Goal: Task Accomplishment & Management: Complete application form

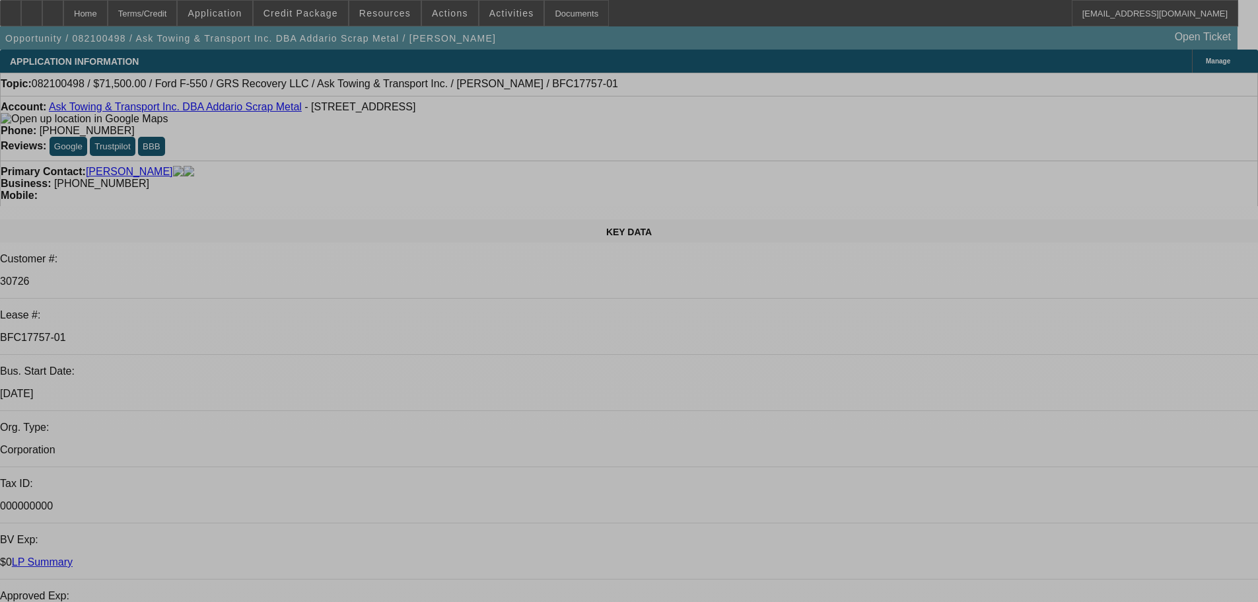
select select "0"
select select "2"
select select "0"
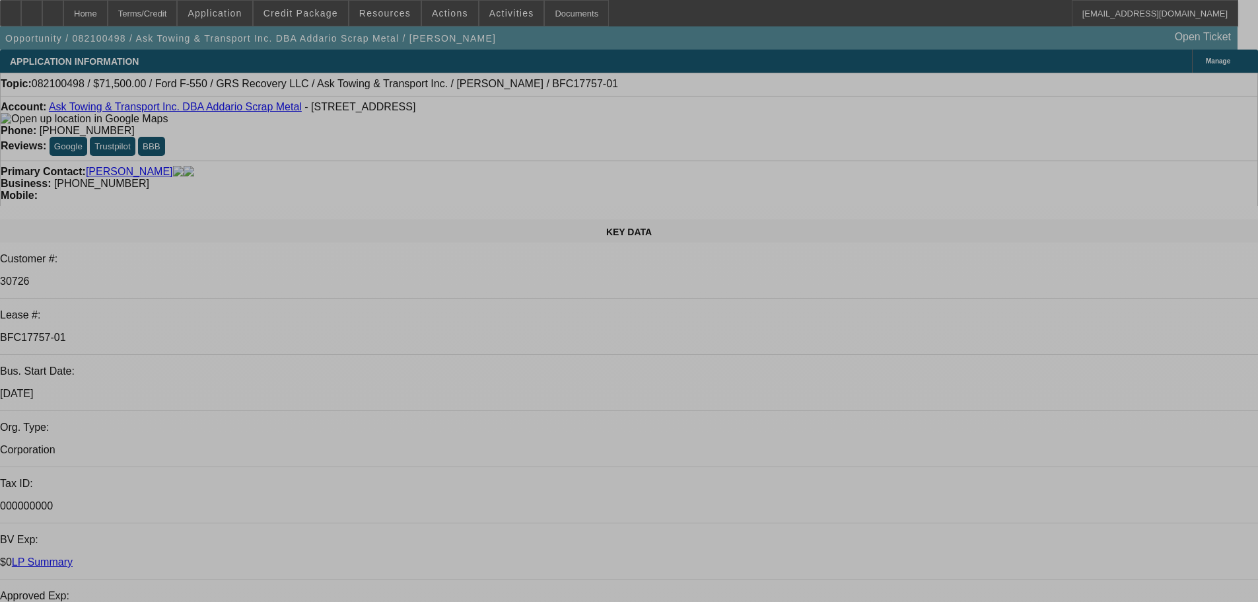
select select "2"
select select "0"
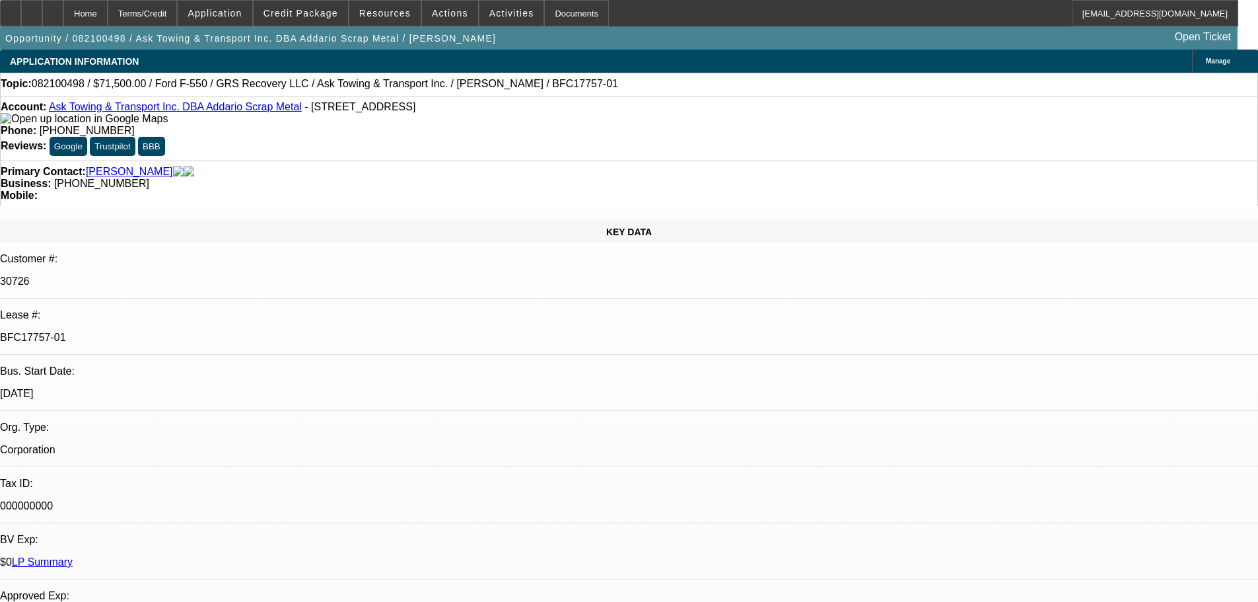
select select "0"
select select "2"
select select "0"
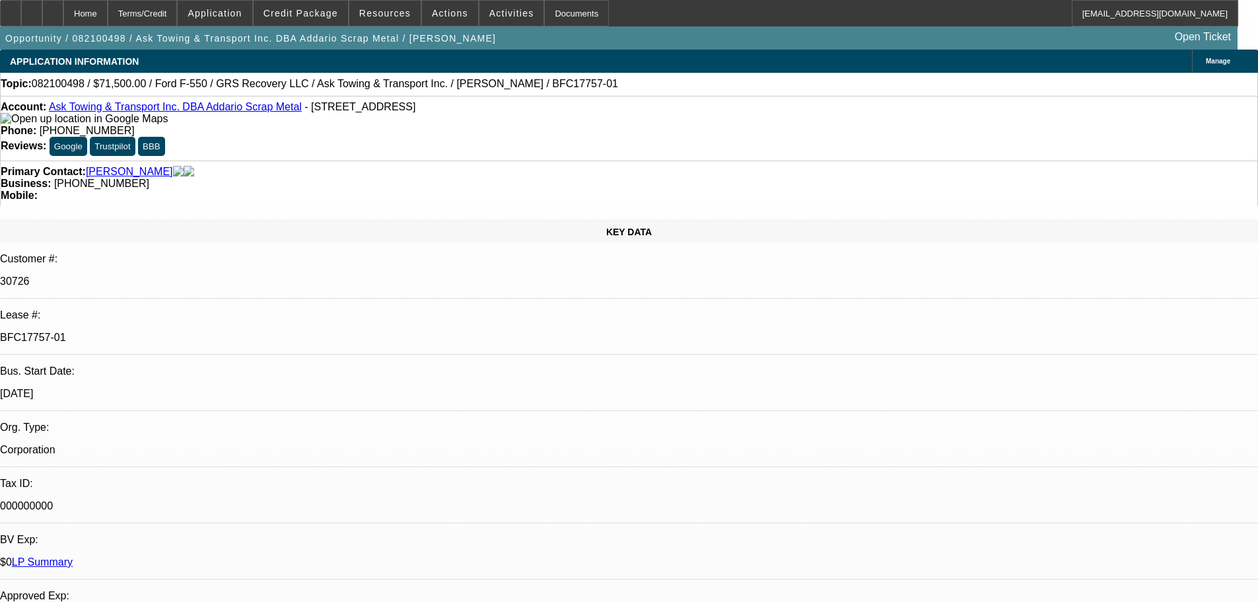
select select "0"
select select "6"
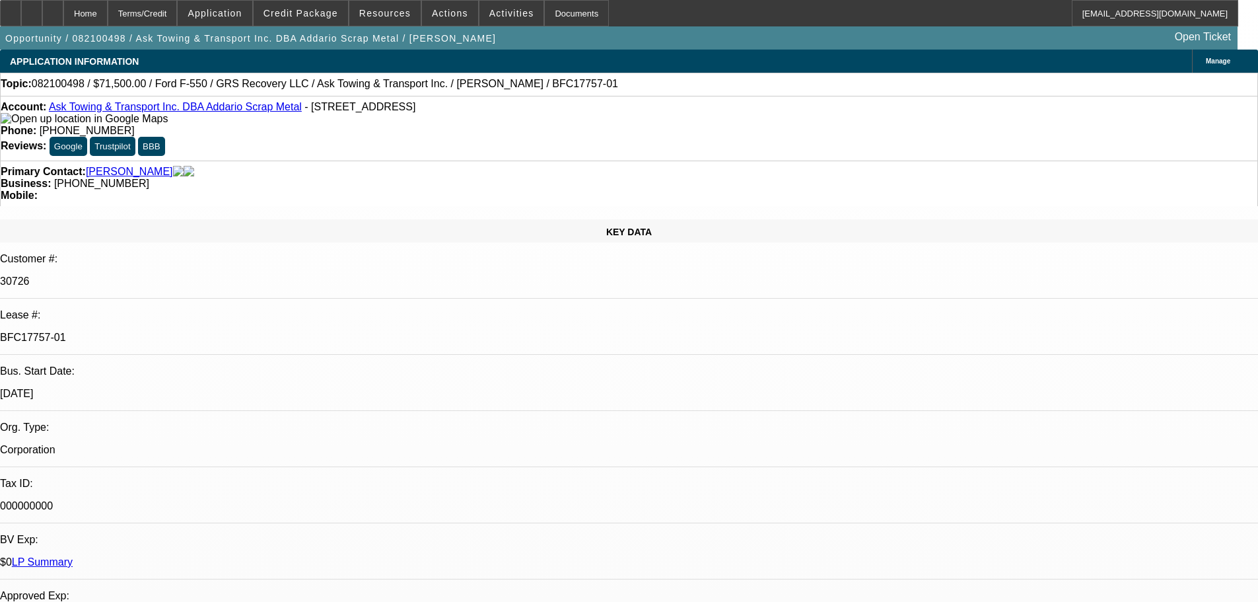
select select "6"
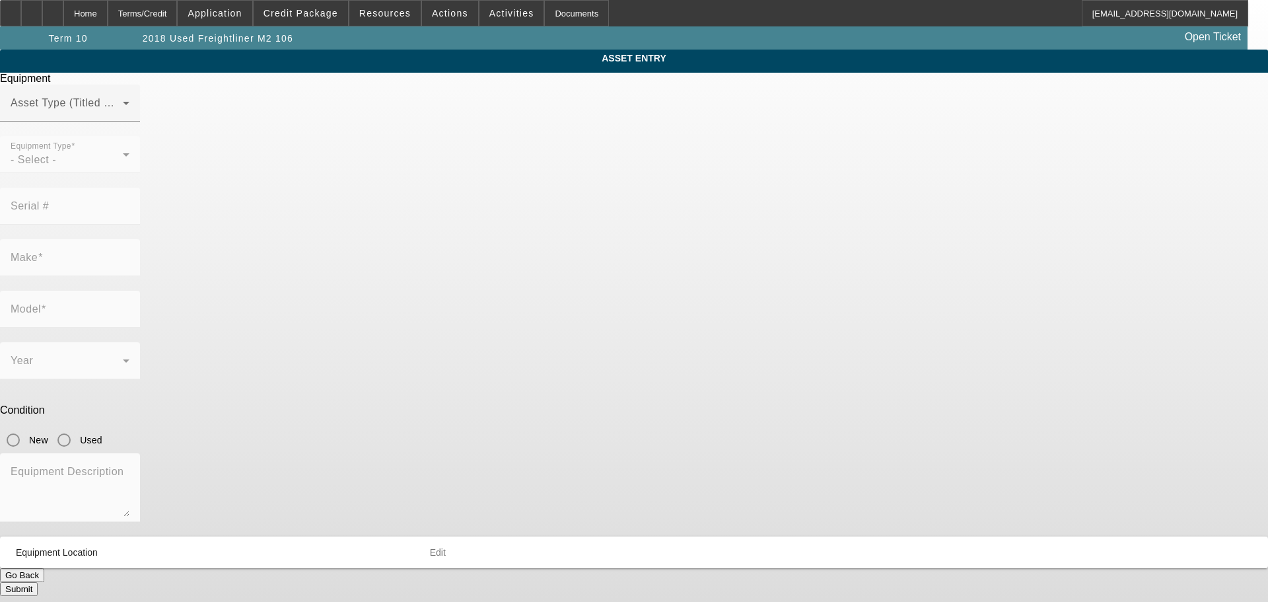
type input "[US_VEHICLE_IDENTIFICATION_NUMBER]"
type input "Freightliner"
type input "M2 106"
radio input "true"
type input "620 FM 174"
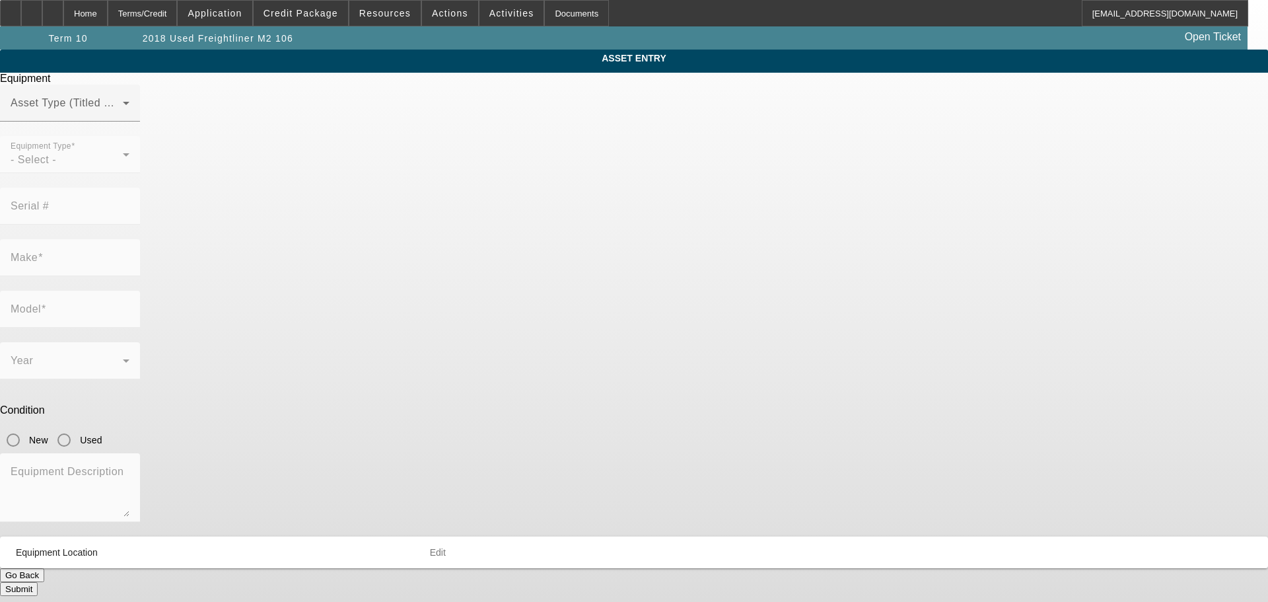
type input "Bowie"
type input "76230"
type input "Montague"
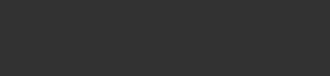
select select "0"
select select "2"
select select "0"
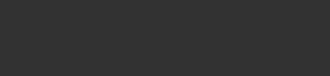
select select "0"
select select "2"
select select "0"
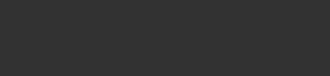
select select "0"
select select "2"
select select "0"
select select "0.1"
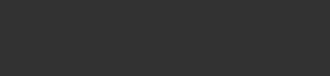
select select "4"
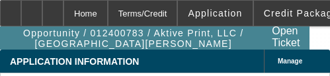
select select "0"
select select "2"
select select "0.1"
select select "4"
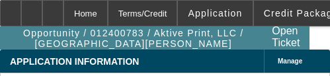
select select "0"
select select "2"
select select "0.1"
select select "4"
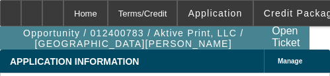
select select "0"
select select "2"
select select "0.1"
select select "4"
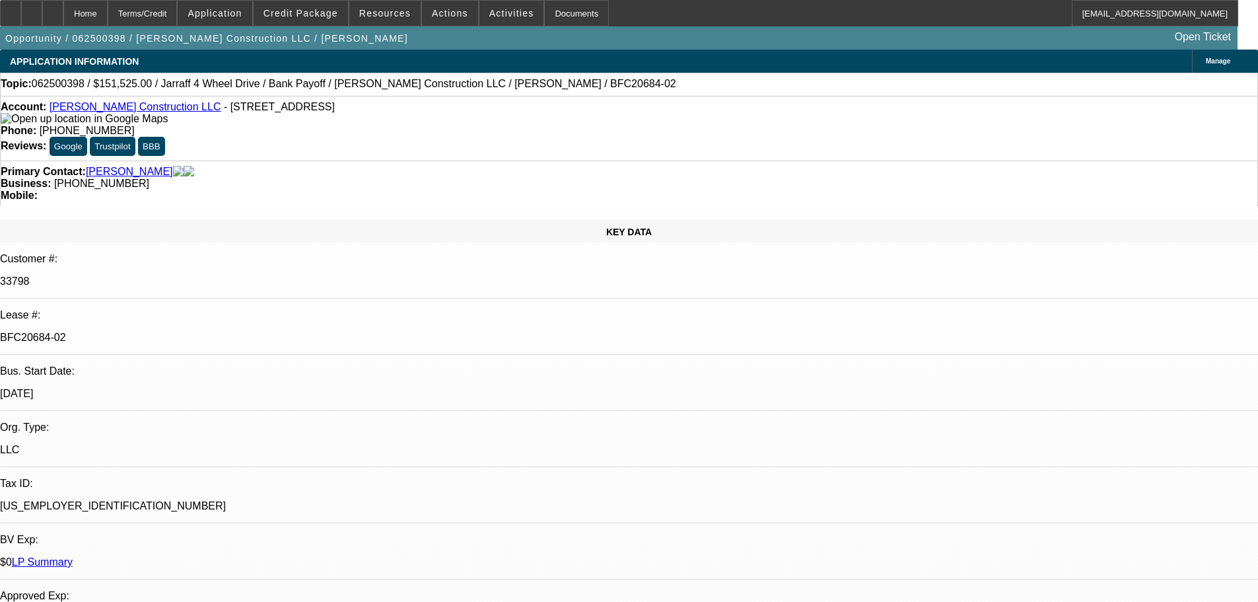
select select "0"
select select "2"
select select "0"
select select "6"
select select "0"
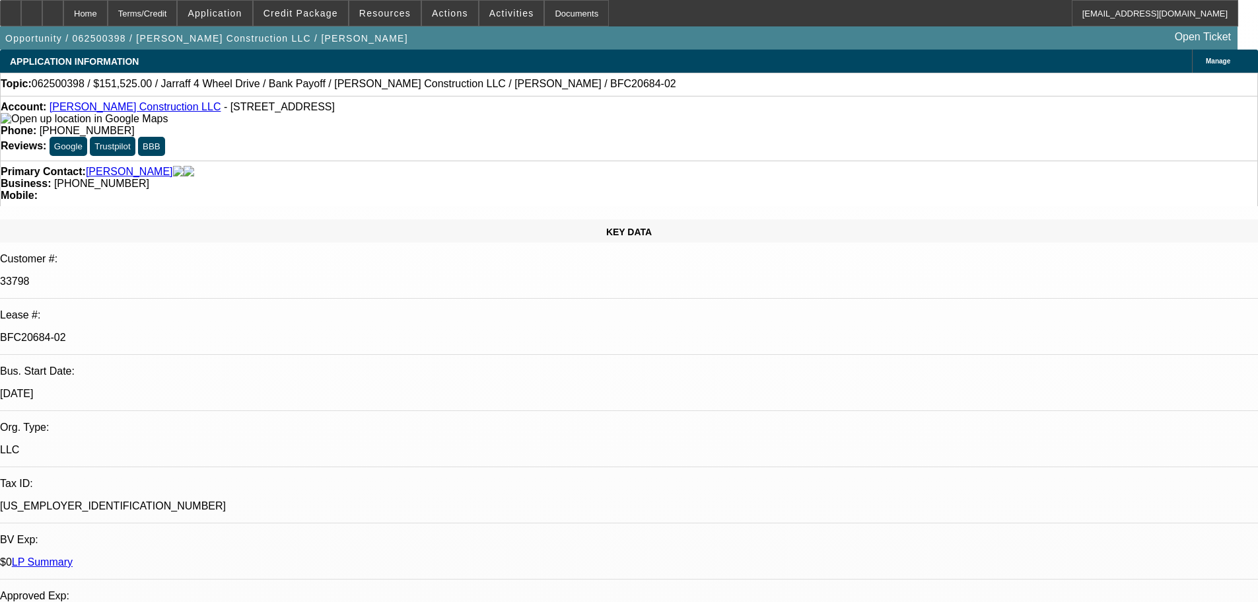
select select "2"
select select "0"
select select "6"
select select "0.15"
select select "0"
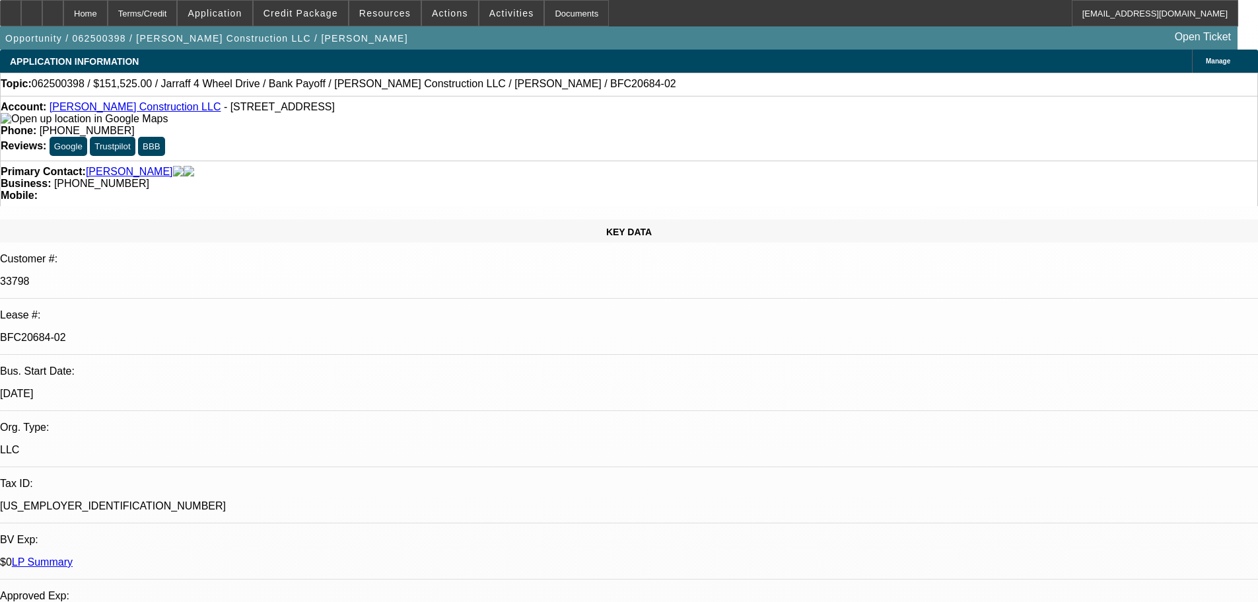
select select "0"
select select "6"
select select "0.1"
select select "0"
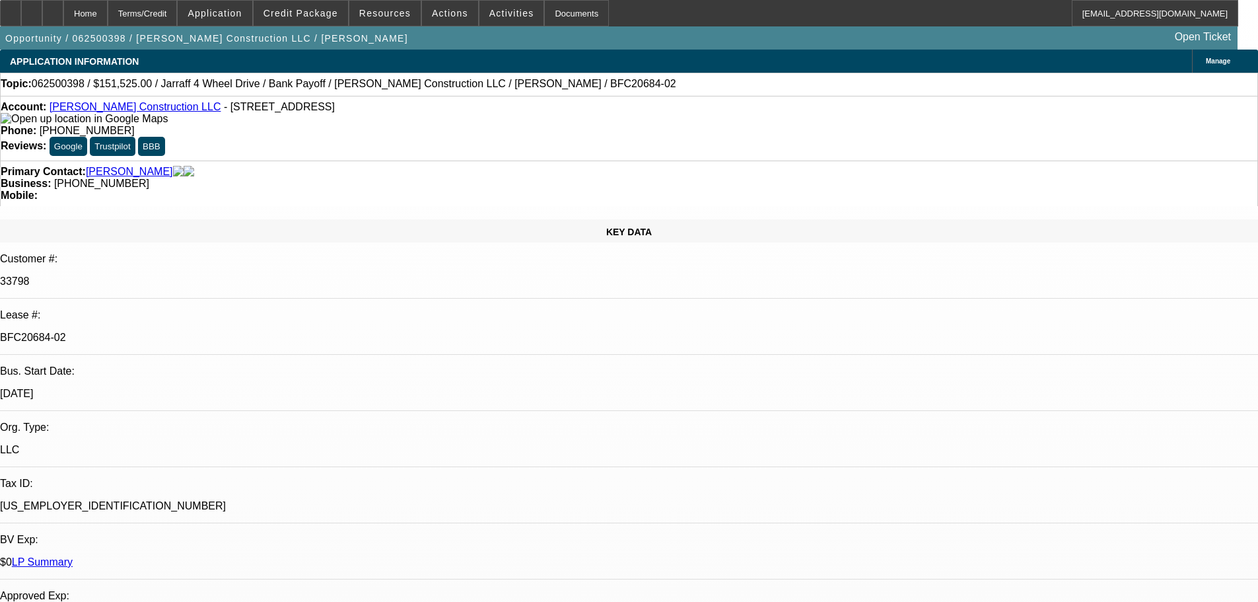
select select "6"
